Goal: Information Seeking & Learning: Understand process/instructions

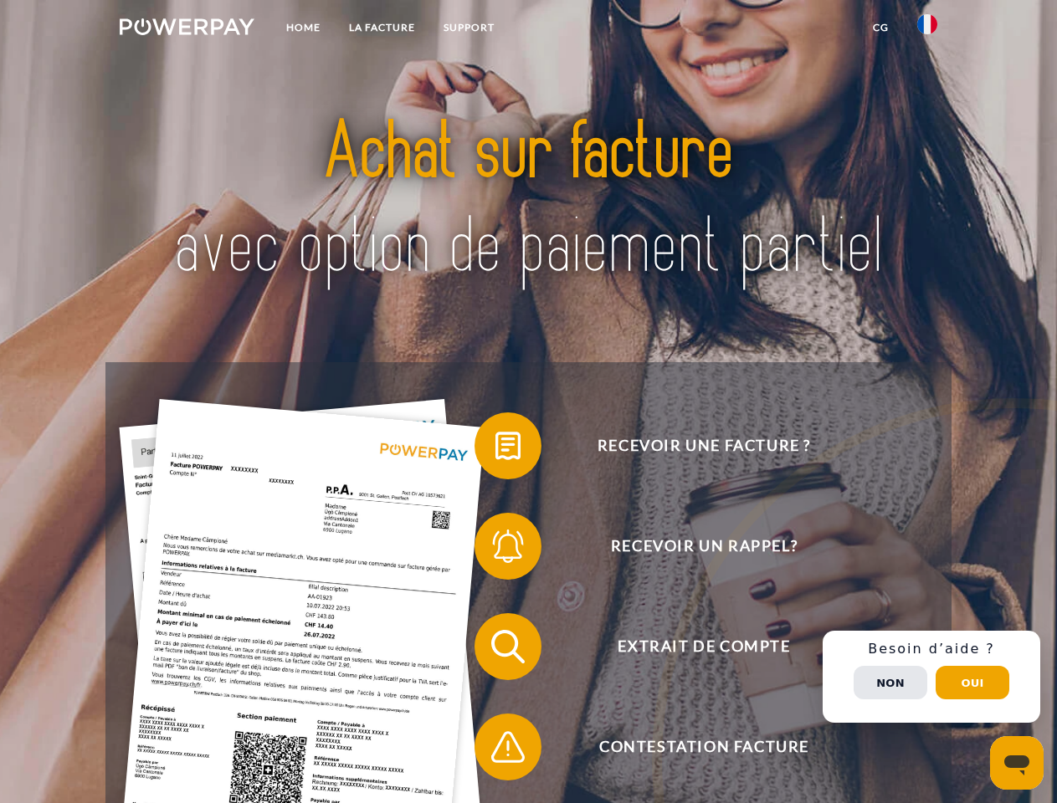
click at [187, 29] on img at bounding box center [187, 26] width 135 height 17
click at [927, 29] on img at bounding box center [927, 24] width 20 height 20
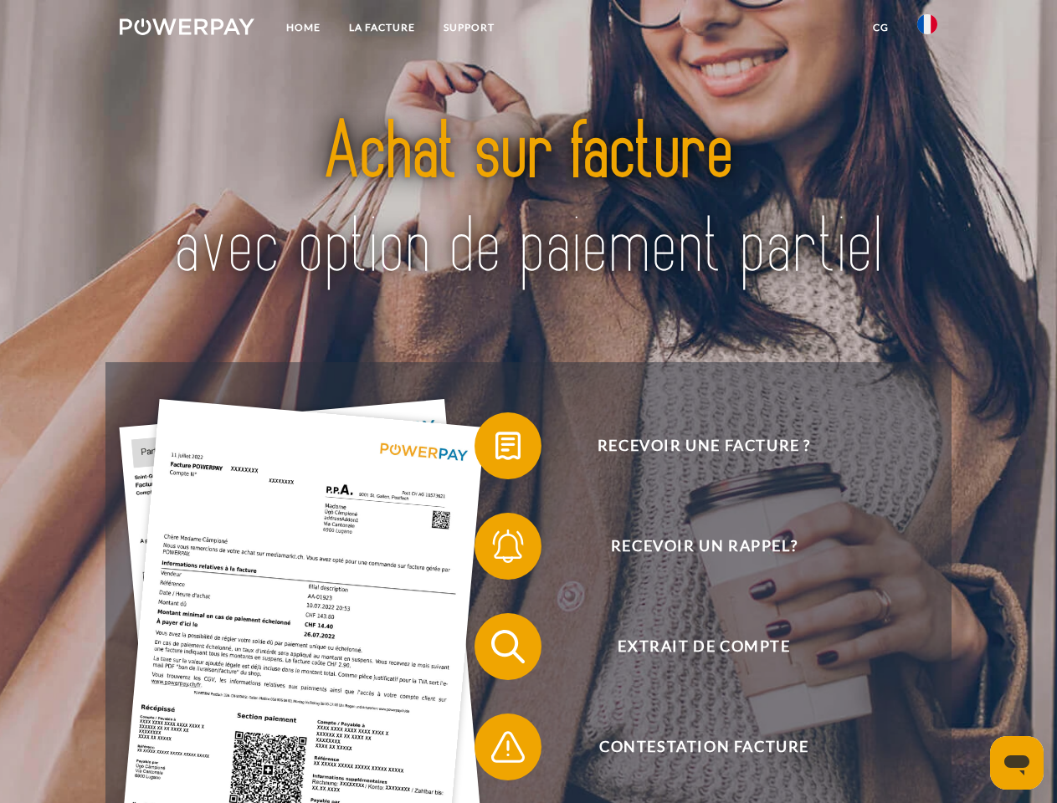
click at [880, 28] on link "CG" at bounding box center [880, 28] width 44 height 30
click at [495, 449] on span at bounding box center [483, 446] width 84 height 84
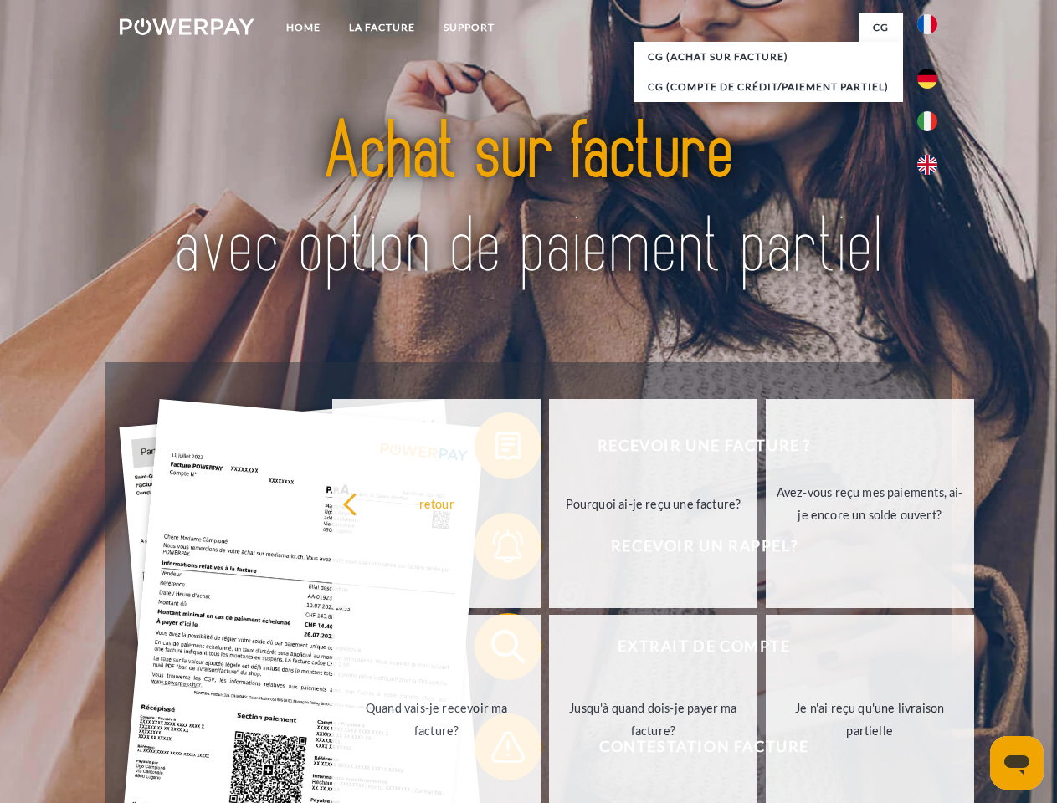
click at [495, 550] on div "Recevoir une facture ? Recevoir un rappel? Extrait de compte retour" at bounding box center [527, 696] width 845 height 669
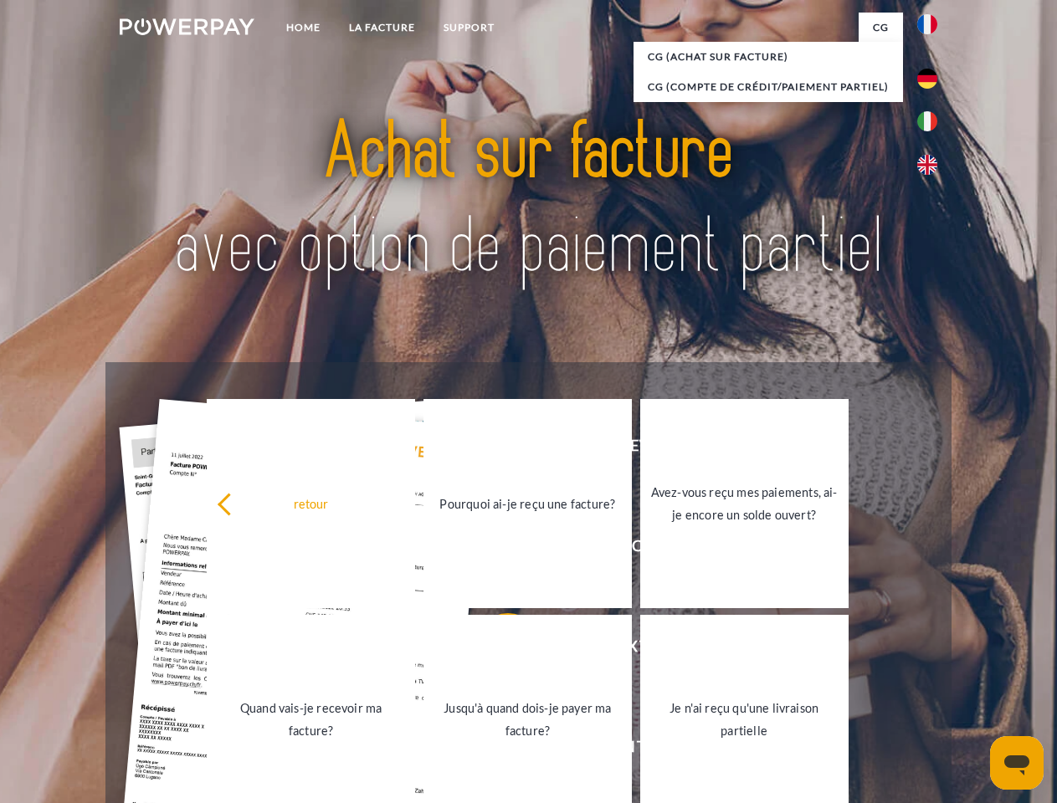
click at [495, 650] on link "Jusqu'à quand dois-je payer ma facture?" at bounding box center [527, 719] width 208 height 209
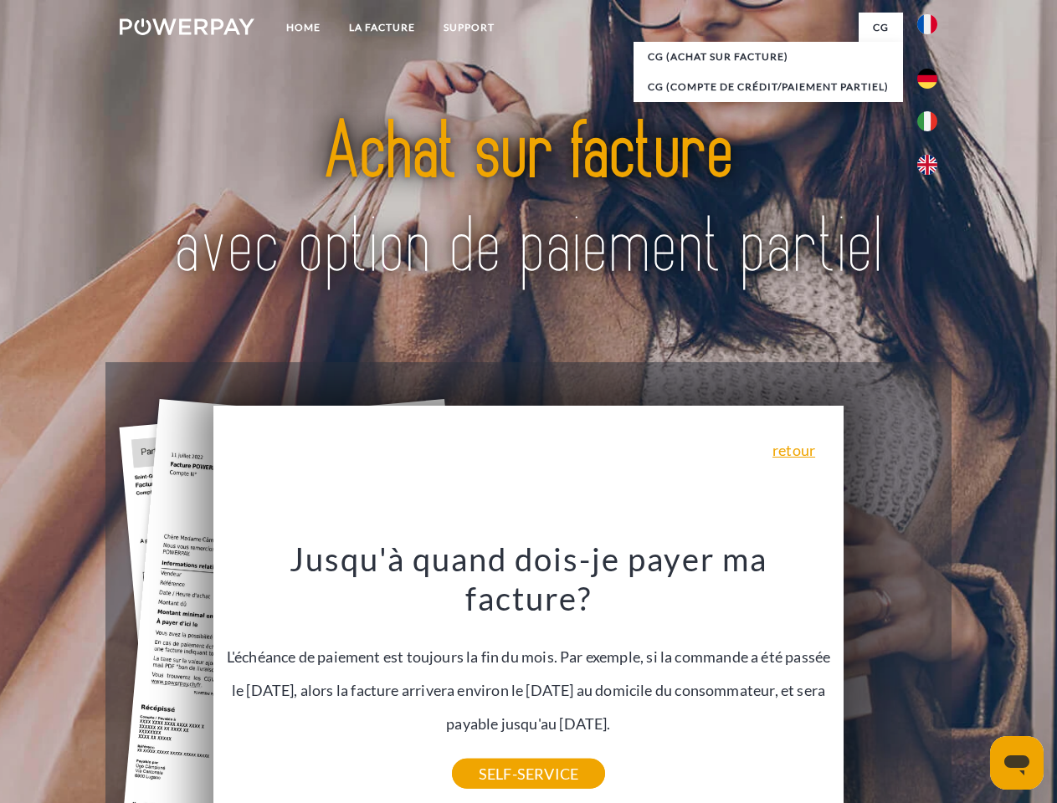
click at [495, 750] on div "Recevoir une facture ? Recevoir un rappel? Extrait de compte retour" at bounding box center [527, 696] width 845 height 669
click at [931, 677] on div "Recevoir une facture ? Recevoir un rappel? Extrait de compte retour" at bounding box center [527, 696] width 845 height 669
click at [890, 680] on span "Extrait de compte" at bounding box center [704, 646] width 410 height 67
click at [972, 683] on header "Home LA FACTURE Support" at bounding box center [528, 577] width 1057 height 1155
